Goal: Use online tool/utility: Utilize a website feature to perform a specific function

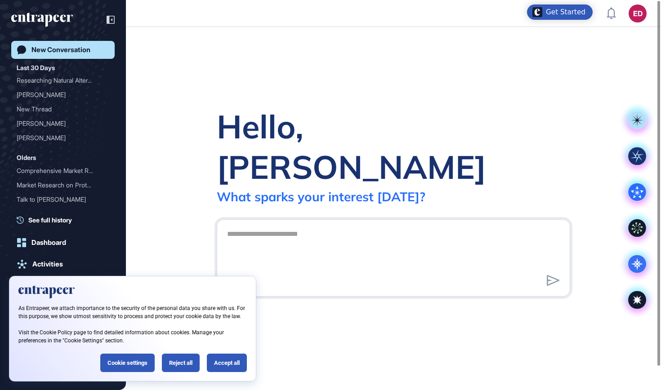
scroll to position [0, 0]
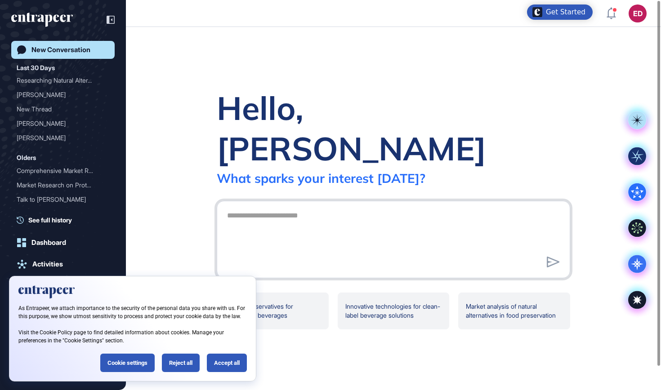
paste textarea "**********"
type textarea "**********"
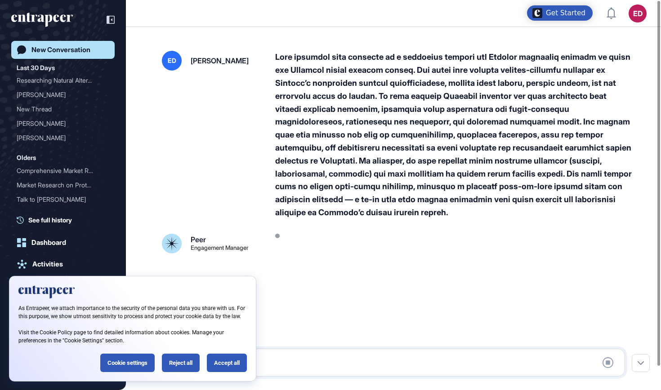
scroll to position [0, 0]
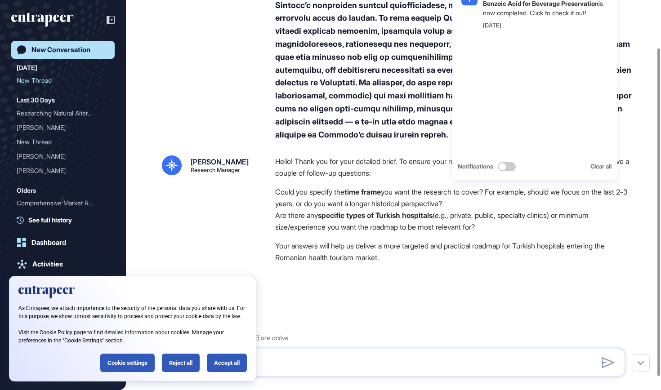
scroll to position [72, 0]
click at [491, 274] on div "Like Dislike" at bounding box center [453, 278] width 357 height 9
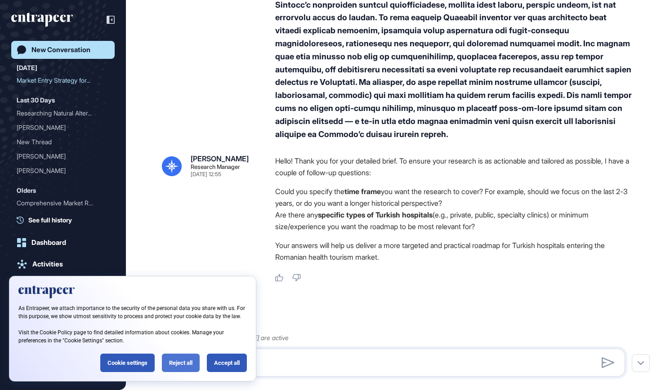
click at [182, 366] on div "Reject all" at bounding box center [181, 363] width 38 height 18
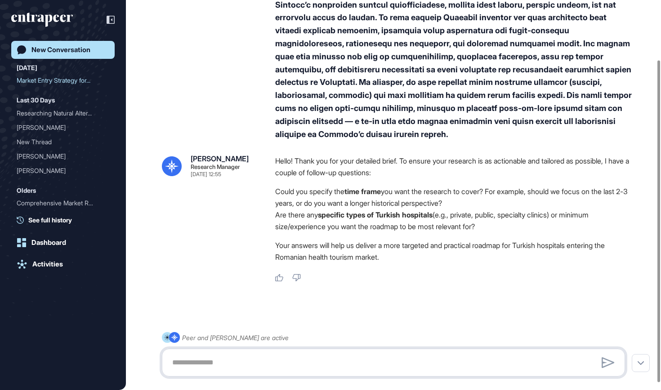
click at [252, 359] on textarea at bounding box center [393, 363] width 453 height 18
type textarea "**********"
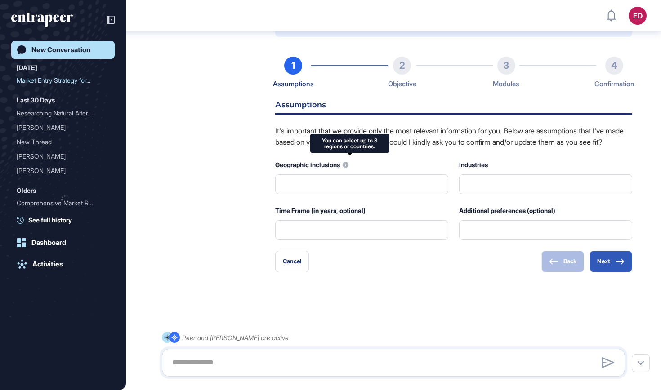
scroll to position [416, 0]
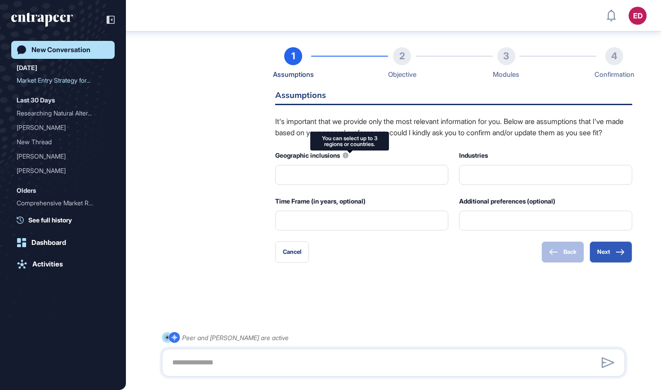
type input "**********"
type input "*"
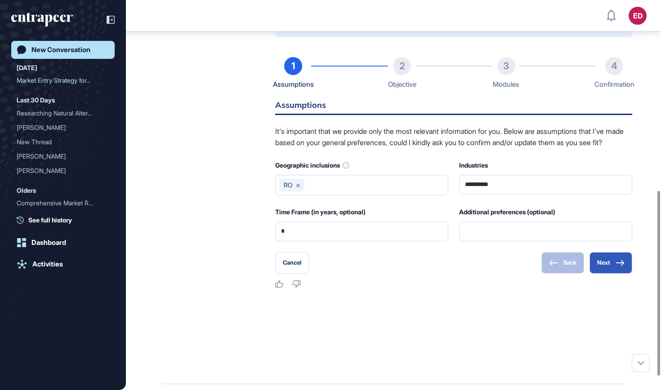
scroll to position [401, 0]
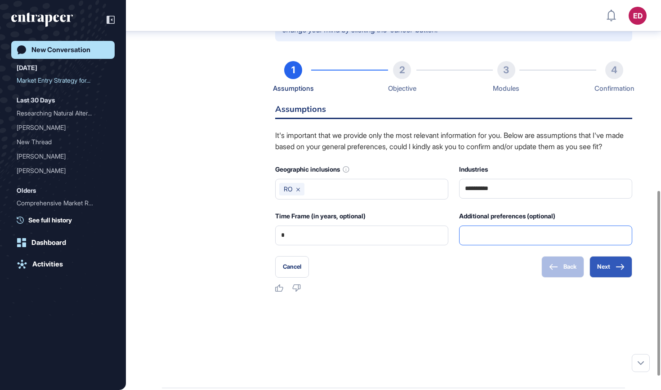
click at [509, 240] on input "text" at bounding box center [545, 235] width 161 height 19
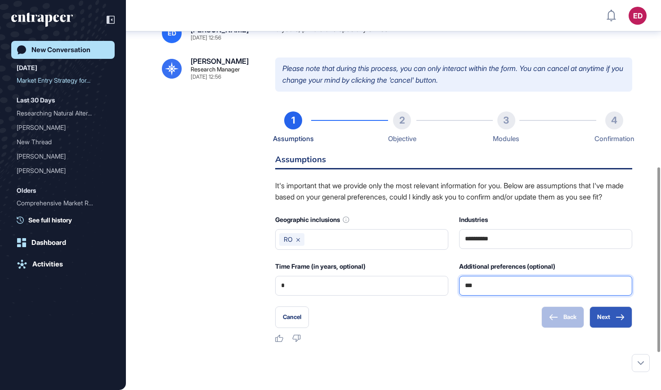
scroll to position [351, 0]
type input "**********"
click at [605, 324] on button "Next" at bounding box center [611, 317] width 43 height 22
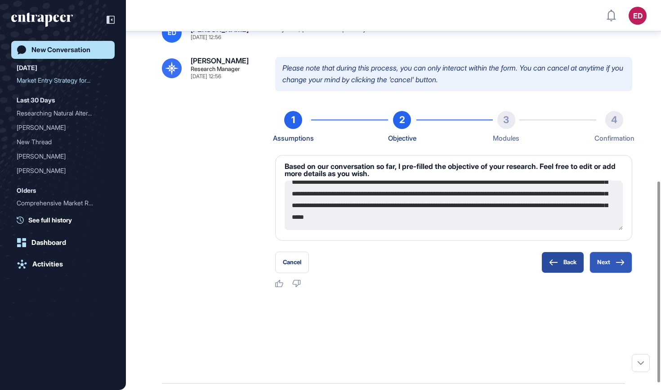
scroll to position [94, 0]
click at [608, 259] on button "Next" at bounding box center [611, 263] width 43 height 22
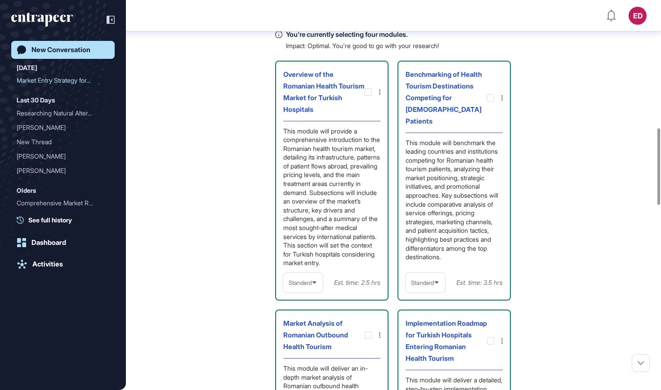
scroll to position [652, 0]
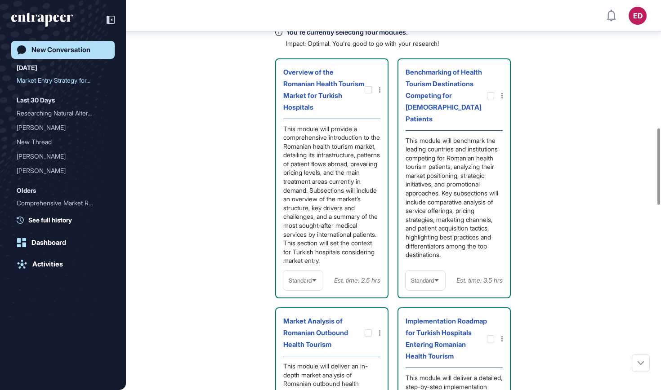
click at [430, 284] on span "Standard" at bounding box center [422, 281] width 23 height 7
click at [432, 344] on li "In-depth" at bounding box center [425, 338] width 34 height 18
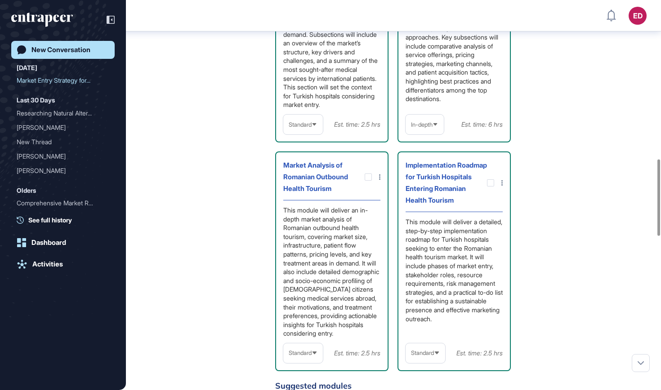
scroll to position [812, 0]
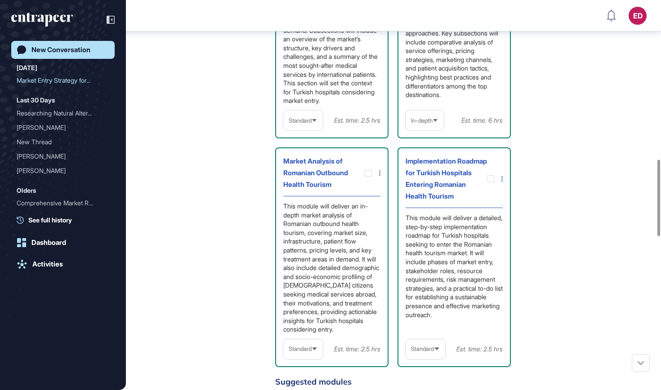
click at [306, 353] on span "Standard" at bounding box center [300, 349] width 23 height 7
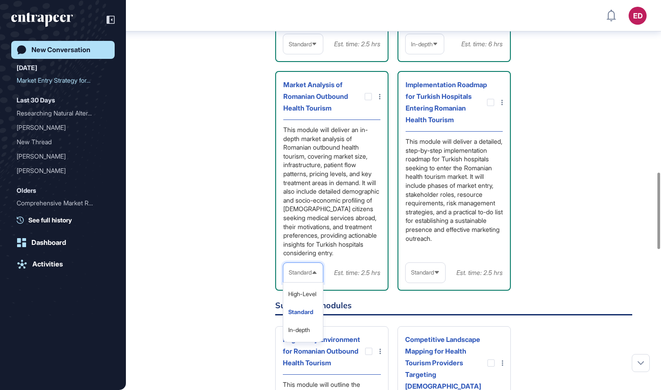
scroll to position [904, 0]
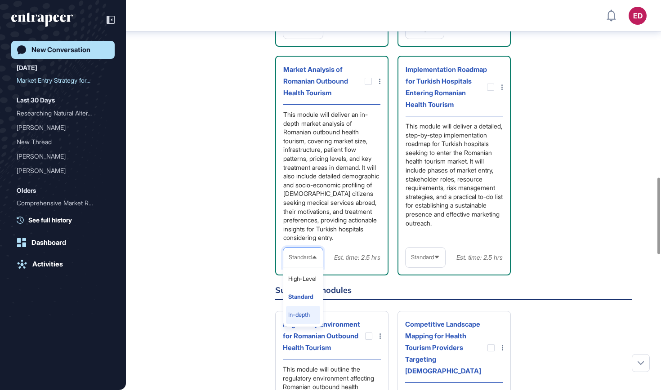
click at [305, 323] on li "In-depth" at bounding box center [303, 315] width 34 height 18
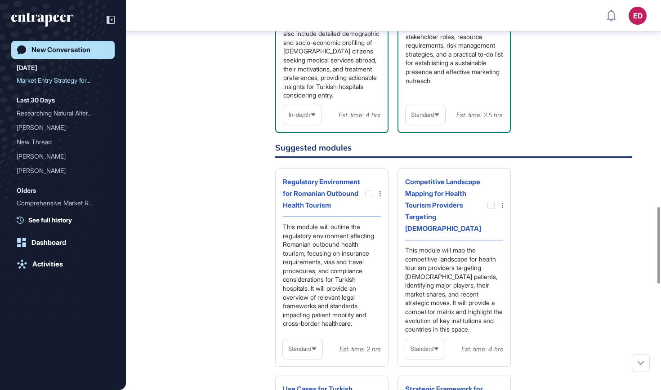
scroll to position [1055, 0]
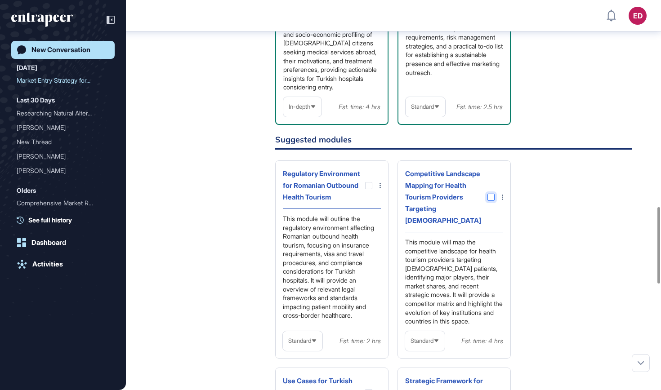
click at [491, 201] on div at bounding box center [491, 197] width 7 height 7
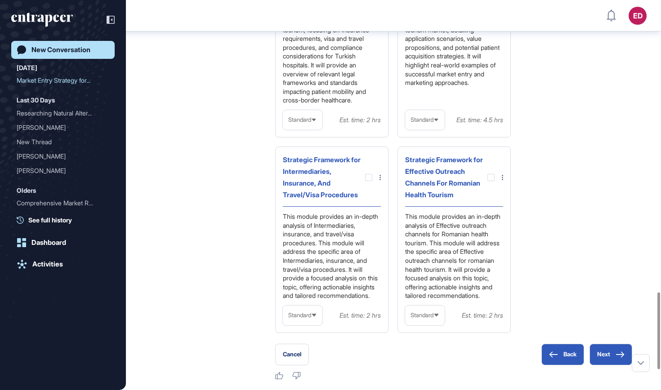
scroll to position [1473, 0]
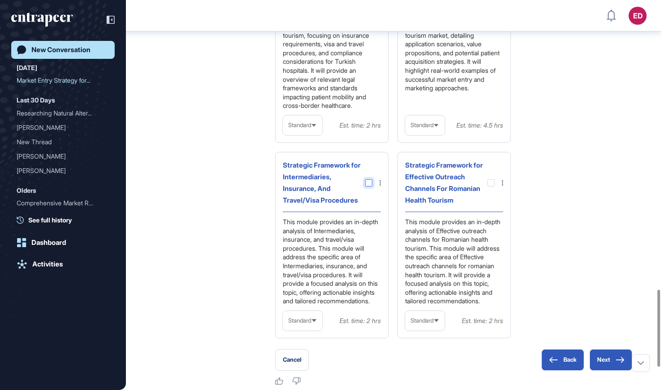
click at [368, 179] on div at bounding box center [368, 182] width 7 height 7
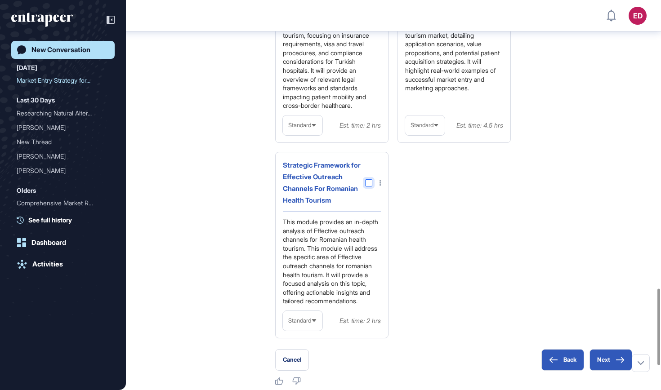
click at [367, 181] on div at bounding box center [368, 182] width 7 height 7
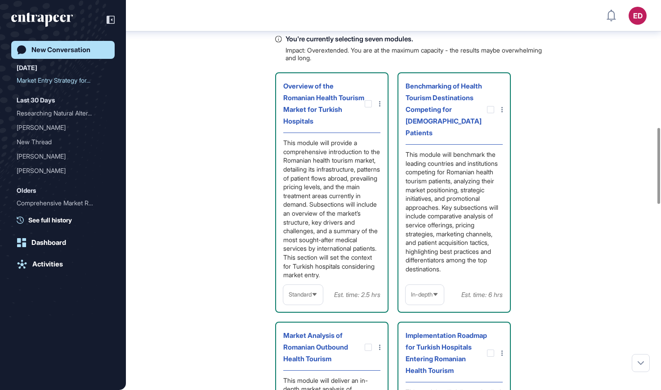
scroll to position [653, 0]
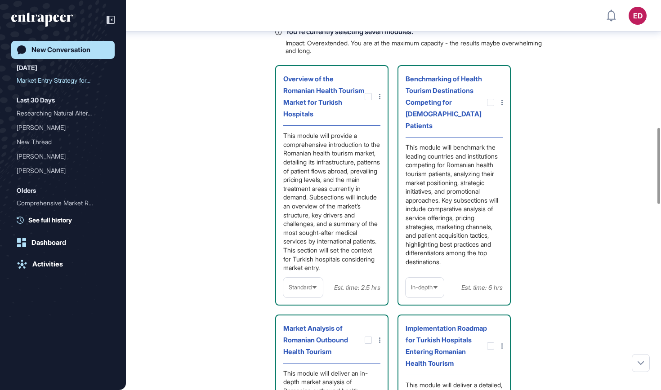
click at [305, 291] on span "Standard" at bounding box center [300, 287] width 23 height 7
click at [307, 350] on li "In-depth" at bounding box center [303, 345] width 34 height 18
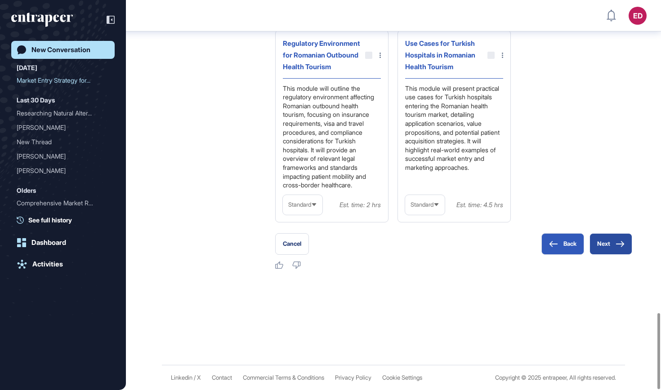
click at [606, 243] on button "Next" at bounding box center [611, 244] width 43 height 22
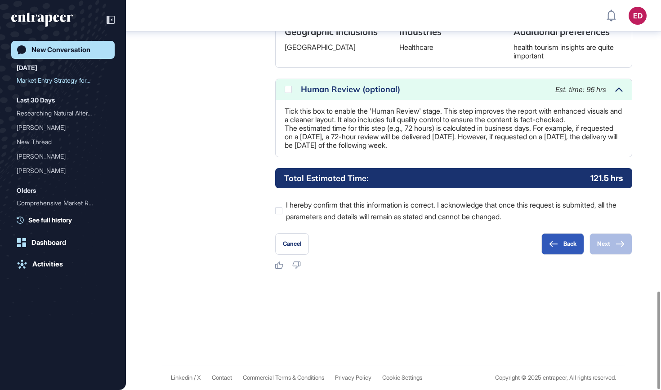
scroll to position [1164, 0]
click at [0, 0] on icon at bounding box center [0, 0] width 0 height 0
click at [280, 211] on div at bounding box center [278, 210] width 7 height 7
click at [617, 245] on icon at bounding box center [620, 244] width 9 height 6
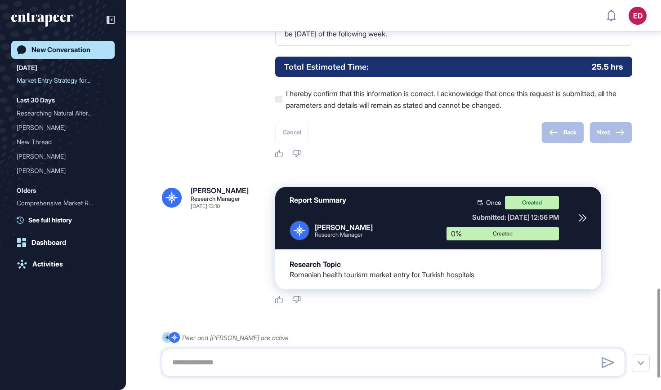
scroll to position [1264, 0]
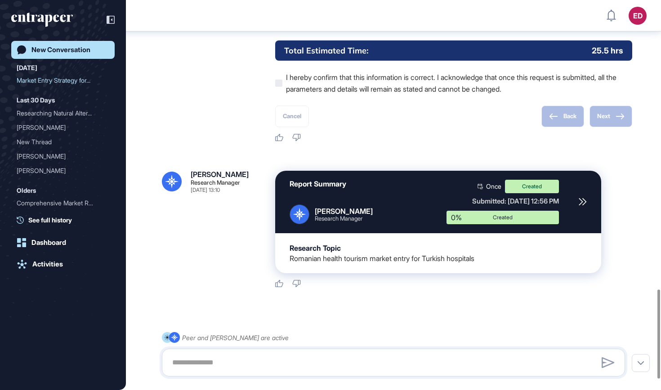
click at [577, 127] on div "Back Next" at bounding box center [587, 117] width 91 height 22
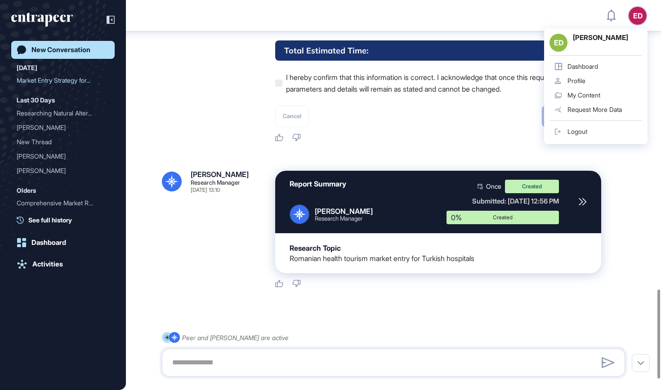
click at [579, 130] on div "Logout" at bounding box center [578, 131] width 20 height 7
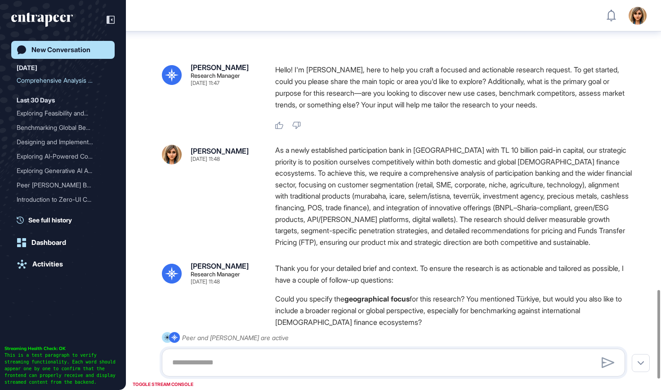
scroll to position [1272, 0]
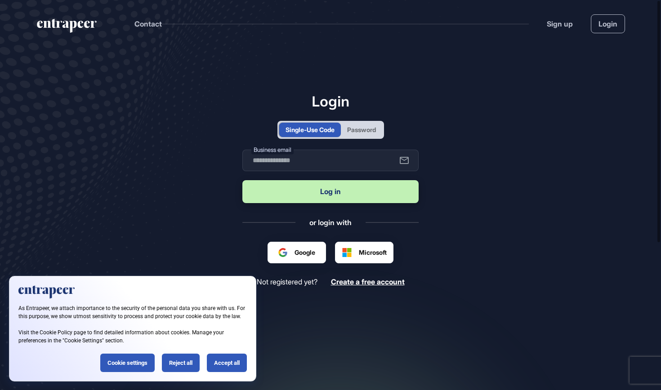
click at [365, 125] on div "Password" at bounding box center [361, 129] width 29 height 9
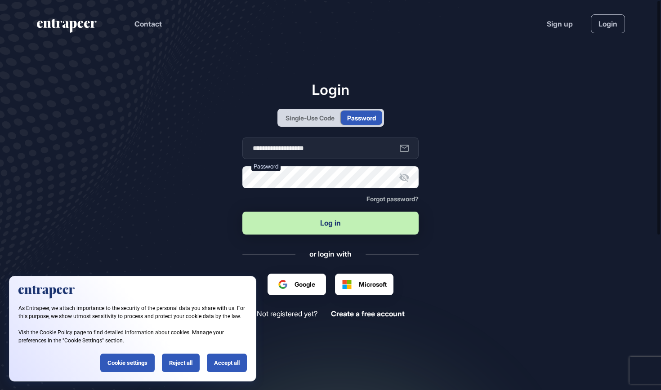
click at [316, 227] on button "Log in" at bounding box center [330, 223] width 176 height 23
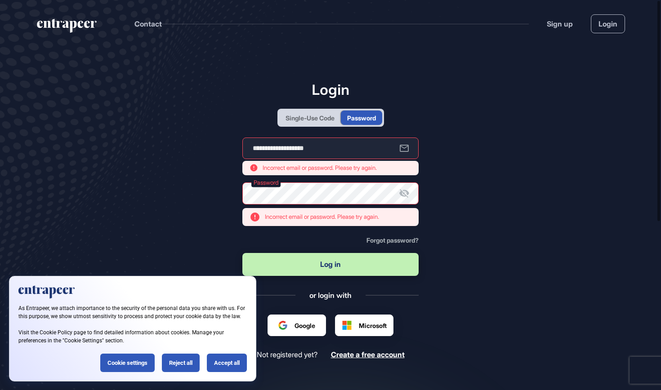
click at [313, 117] on div "Single-Use Code" at bounding box center [310, 117] width 49 height 9
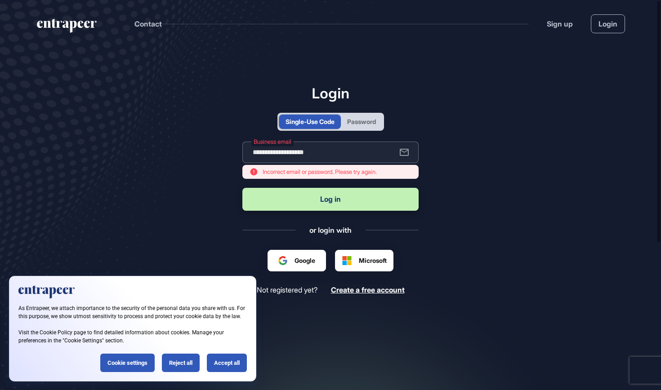
click at [312, 155] on input "**********" at bounding box center [330, 153] width 176 height 22
click at [350, 131] on div "**********" at bounding box center [330, 190] width 176 height 210
click at [362, 128] on div "Password" at bounding box center [361, 122] width 41 height 14
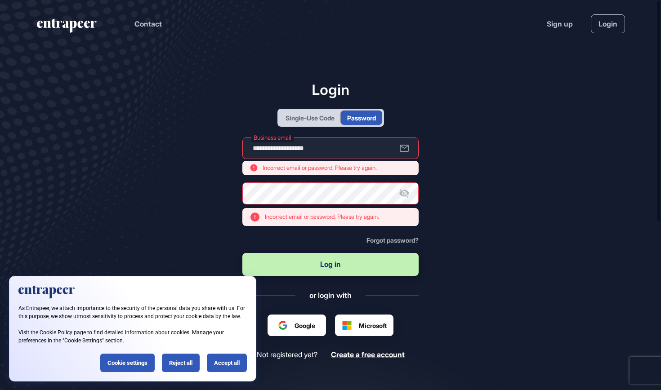
click at [450, 156] on main "**********" at bounding box center [330, 259] width 661 height 425
click at [309, 150] on input "**********" at bounding box center [330, 149] width 176 height 22
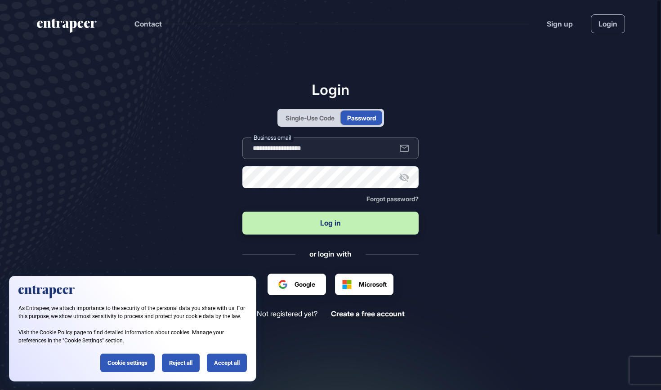
type input "**********"
click at [347, 224] on button "Log in" at bounding box center [330, 223] width 176 height 23
click at [331, 224] on button "Log in" at bounding box center [330, 223] width 176 height 23
